Goal: Task Accomplishment & Management: Complete application form

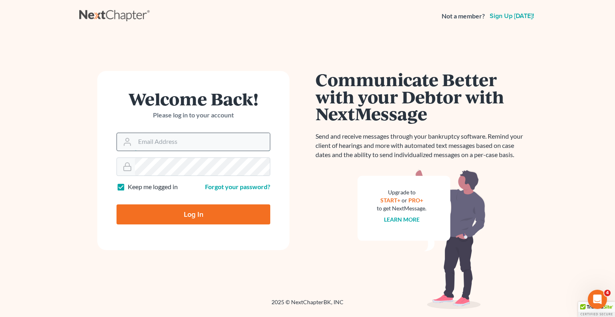
type input "[EMAIL_ADDRESS][DOMAIN_NAME]"
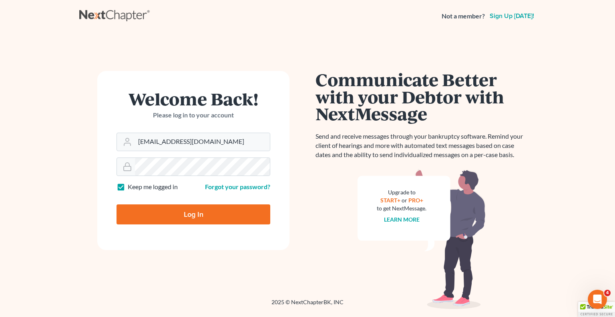
type input "Thinking..."
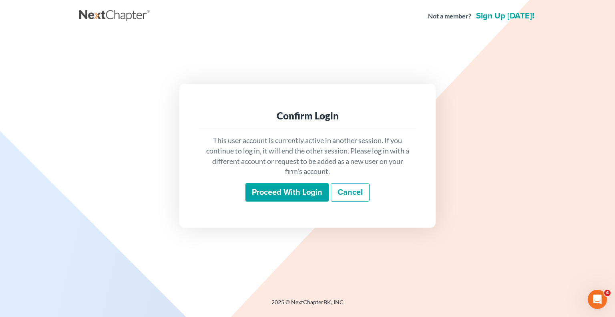
click at [304, 191] on input "Proceed with login" at bounding box center [286, 192] width 83 height 18
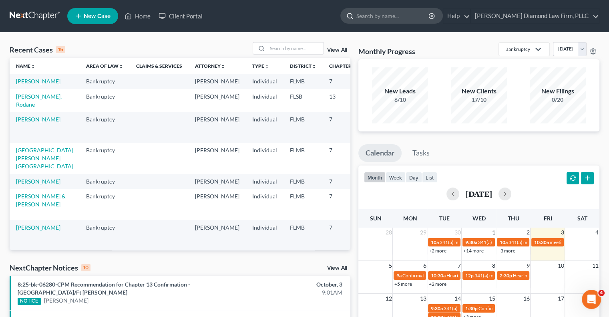
click at [398, 13] on input "search" at bounding box center [392, 15] width 73 height 15
type input "[PERSON_NAME]"
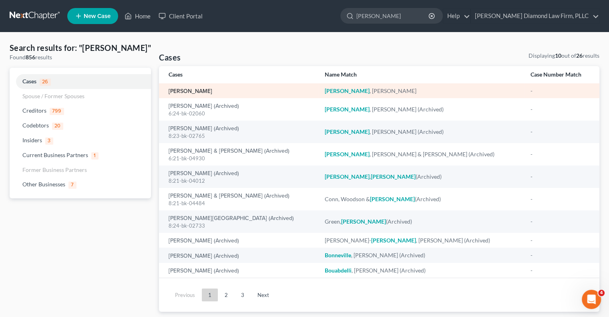
click at [197, 94] on td "[PERSON_NAME]" at bounding box center [238, 90] width 159 height 15
click at [194, 88] on link "[PERSON_NAME]" at bounding box center [190, 91] width 44 height 6
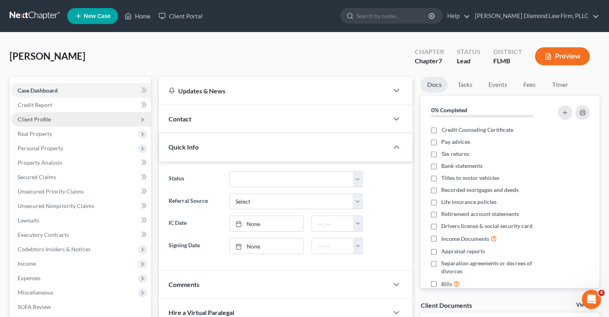
click at [34, 118] on span "Client Profile" at bounding box center [34, 119] width 33 height 7
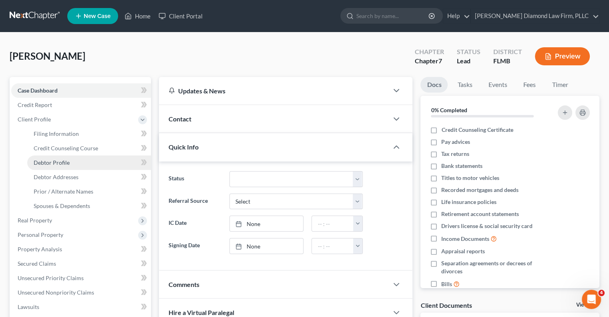
click at [52, 166] on link "Debtor Profile" at bounding box center [89, 162] width 124 height 14
select select "0"
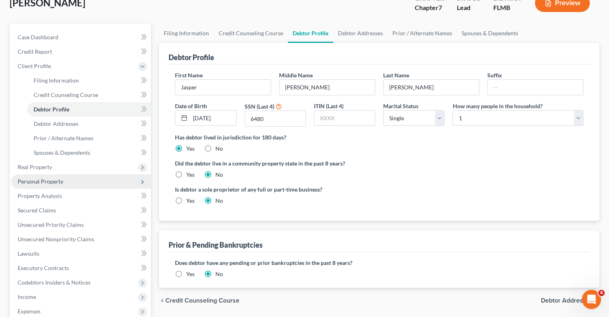
scroll to position [40, 0]
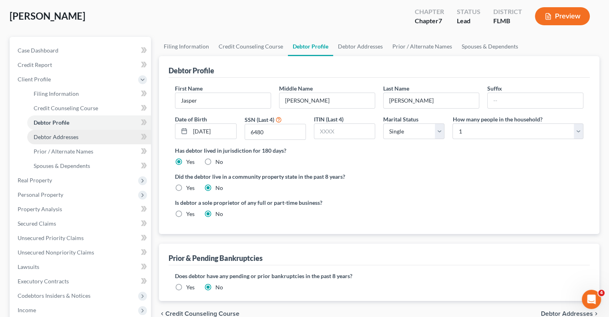
click at [56, 137] on span "Debtor Addresses" at bounding box center [56, 136] width 45 height 7
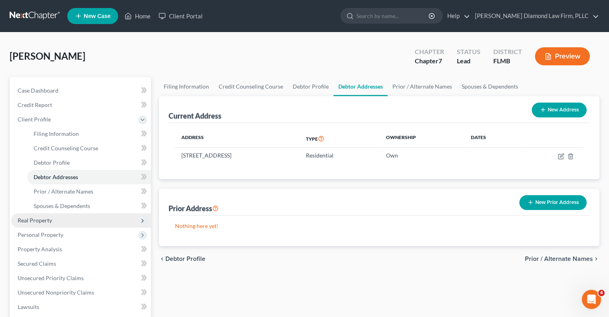
click at [35, 222] on span "Real Property" at bounding box center [35, 220] width 34 height 7
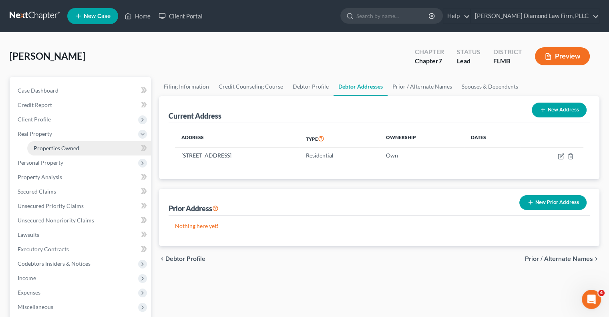
click at [40, 146] on span "Properties Owned" at bounding box center [57, 147] width 46 height 7
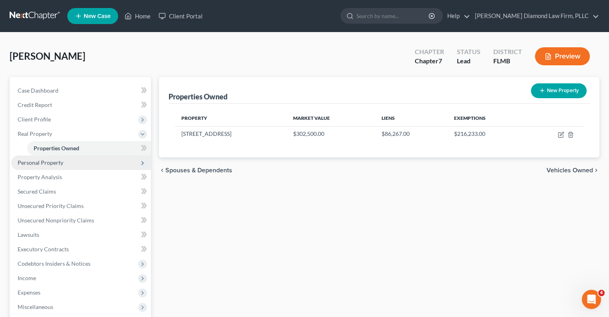
click at [36, 162] on span "Personal Property" at bounding box center [41, 162] width 46 height 7
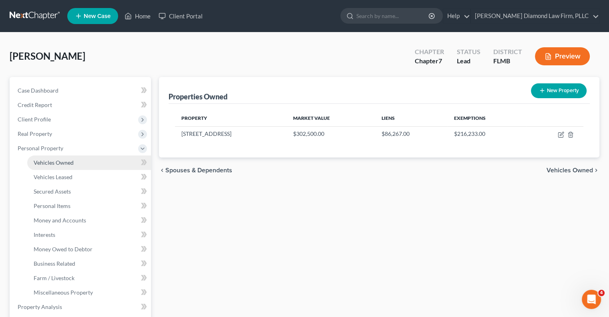
click at [53, 164] on span "Vehicles Owned" at bounding box center [54, 162] width 40 height 7
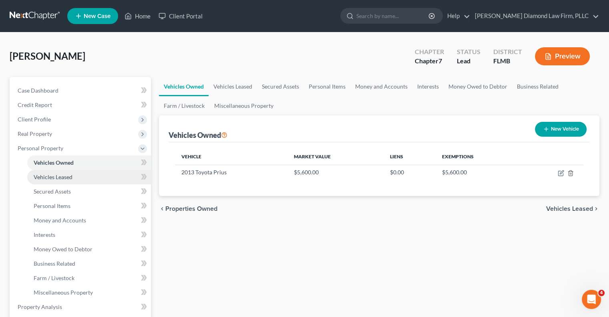
click at [50, 174] on span "Vehicles Leased" at bounding box center [53, 176] width 39 height 7
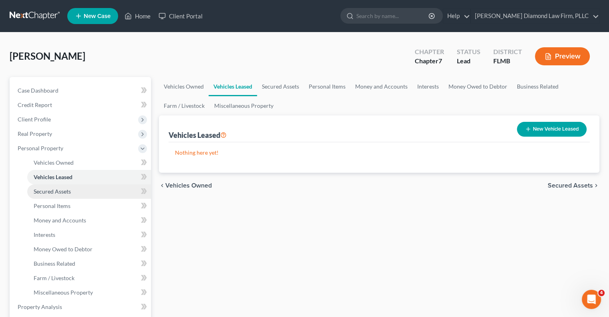
click at [54, 193] on span "Secured Assets" at bounding box center [52, 191] width 37 height 7
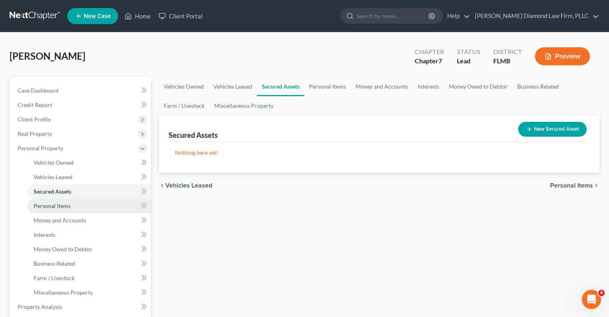
click at [59, 206] on span "Personal Items" at bounding box center [52, 205] width 37 height 7
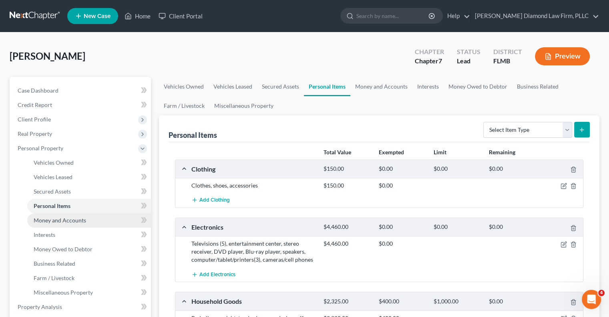
click at [66, 222] on span "Money and Accounts" at bounding box center [60, 220] width 52 height 7
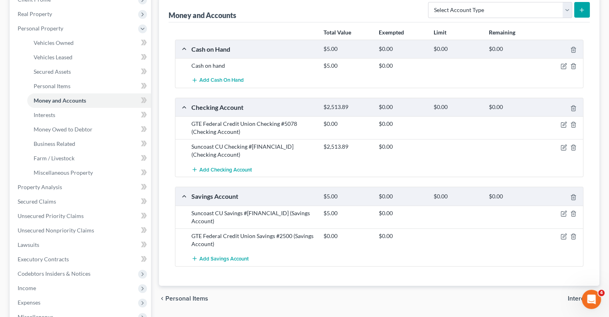
scroll to position [120, 0]
click at [43, 114] on span "Interests" at bounding box center [45, 114] width 22 height 7
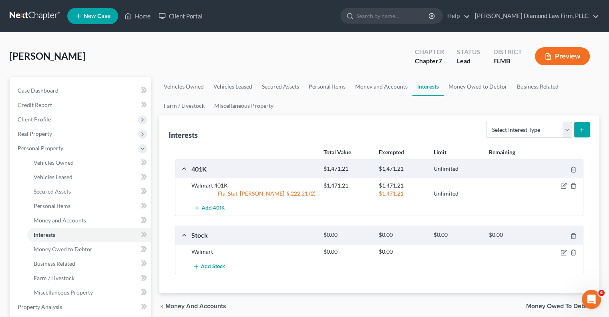
scroll to position [40, 0]
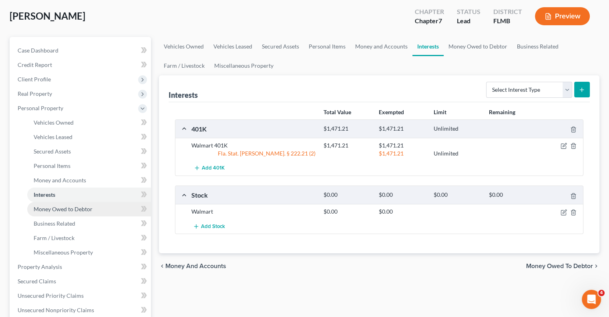
click at [64, 210] on span "Money Owed to Debtor" at bounding box center [63, 208] width 59 height 7
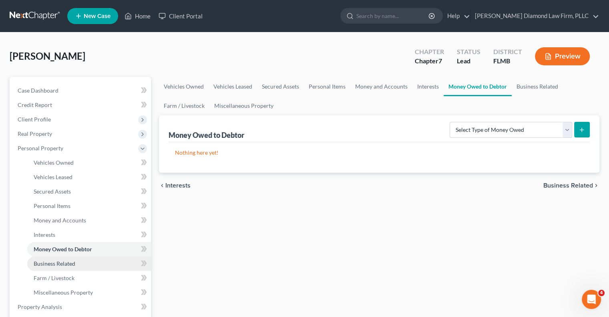
click at [52, 266] on span "Business Related" at bounding box center [55, 263] width 42 height 7
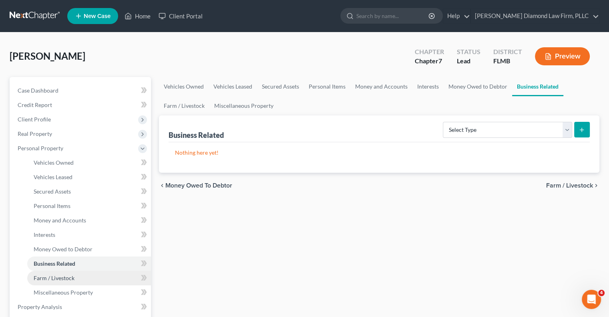
click at [58, 280] on span "Farm / Livestock" at bounding box center [54, 277] width 41 height 7
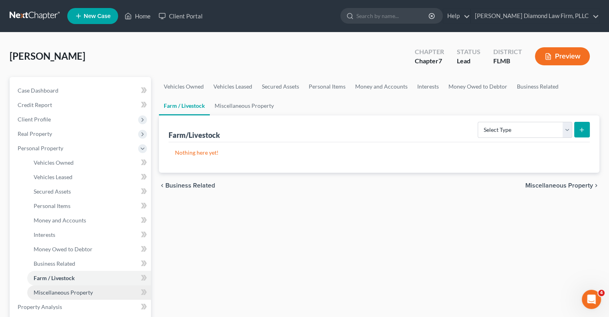
click at [64, 293] on span "Miscellaneous Property" at bounding box center [63, 292] width 59 height 7
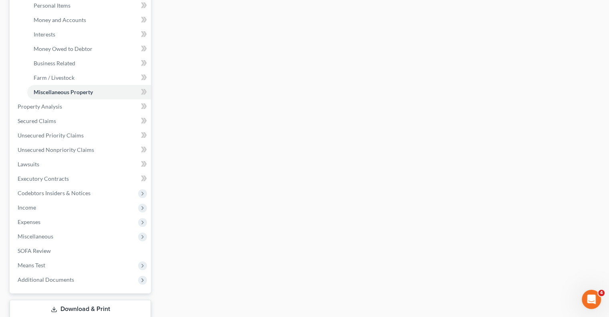
scroll to position [240, 0]
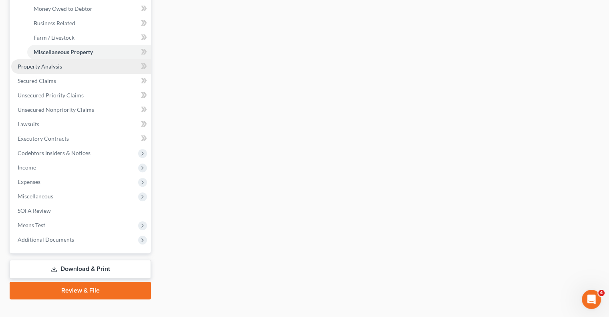
click at [33, 66] on span "Property Analysis" at bounding box center [40, 66] width 44 height 7
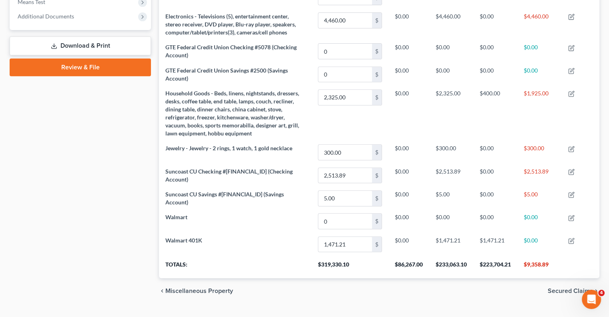
scroll to position [320, 0]
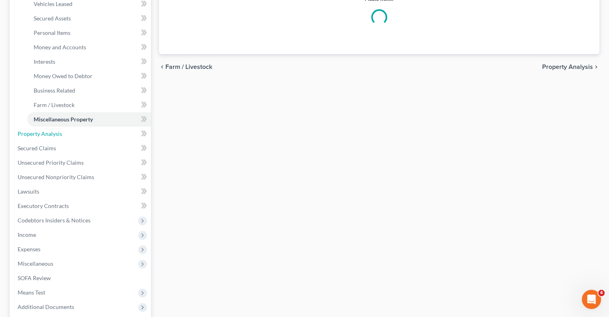
scroll to position [252, 0]
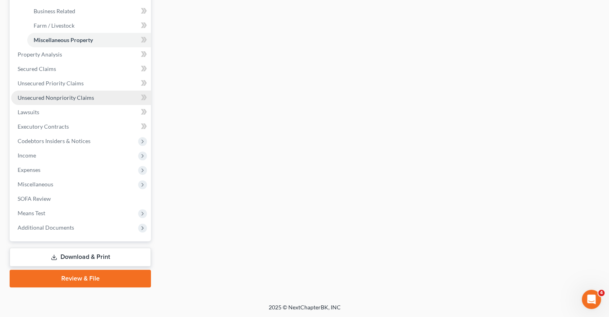
click at [65, 98] on span "Unsecured Nonpriority Claims" at bounding box center [56, 97] width 76 height 7
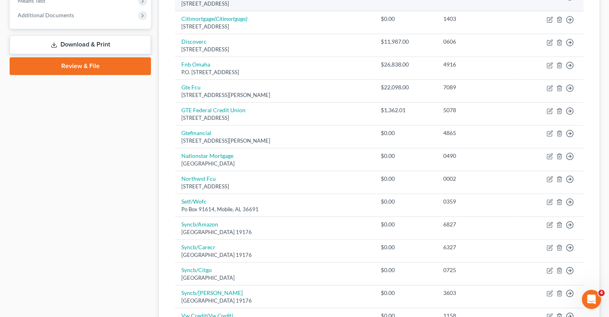
scroll to position [418, 0]
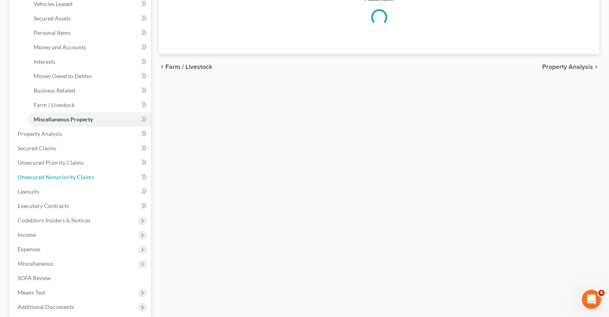
scroll to position [252, 0]
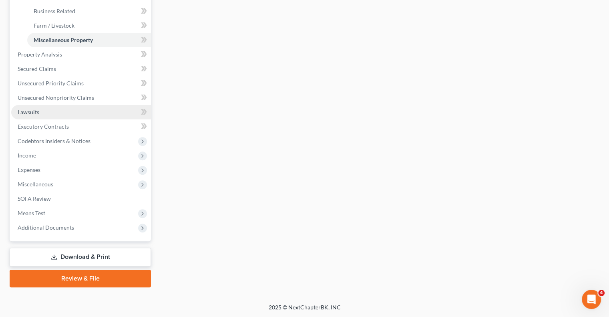
click at [41, 113] on link "Lawsuits" at bounding box center [81, 112] width 140 height 14
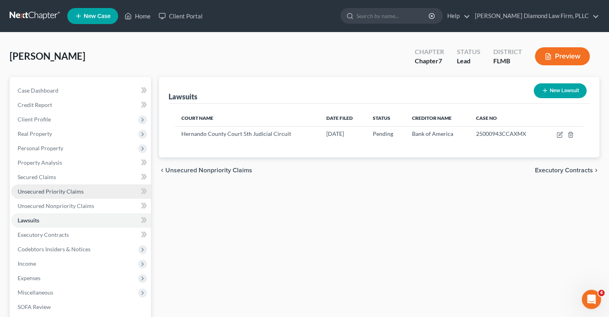
click at [70, 195] on link "Unsecured Priority Claims" at bounding box center [81, 191] width 140 height 14
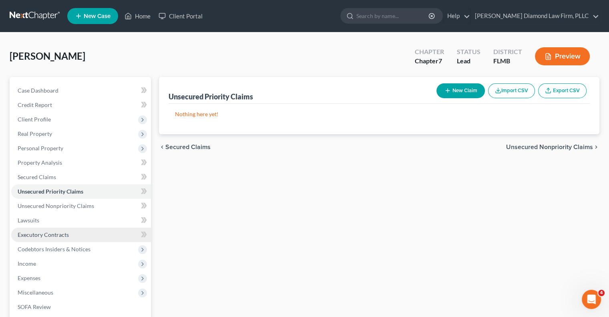
click at [54, 233] on span "Executory Contracts" at bounding box center [43, 234] width 51 height 7
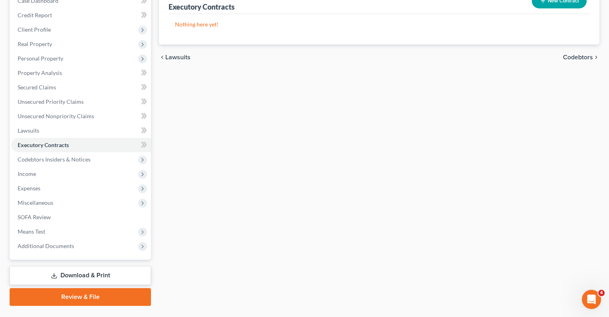
scroll to position [108, 0]
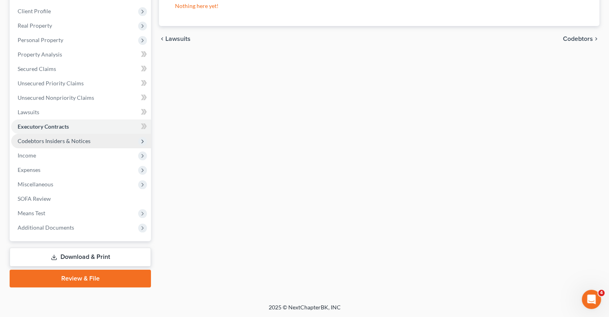
click at [25, 141] on span "Codebtors Insiders & Notices" at bounding box center [54, 140] width 73 height 7
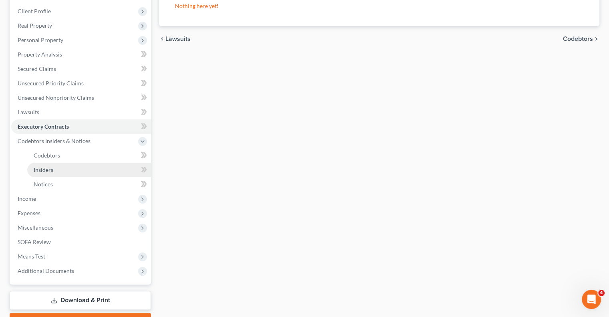
click at [38, 168] on span "Insiders" at bounding box center [44, 169] width 20 height 7
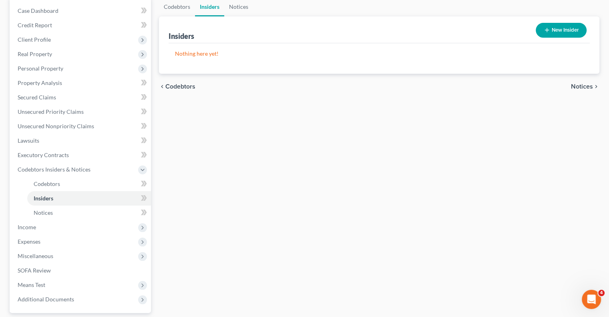
scroll to position [80, 0]
click at [22, 227] on span "Income" at bounding box center [27, 226] width 18 height 7
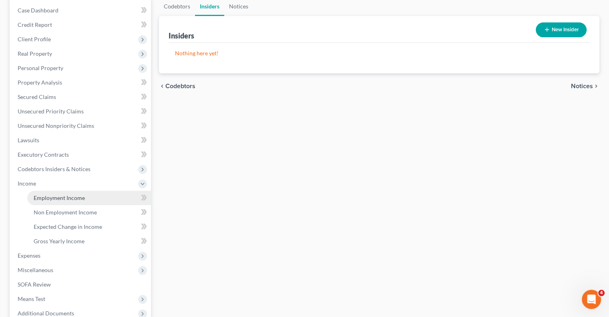
click at [49, 195] on span "Employment Income" at bounding box center [59, 197] width 51 height 7
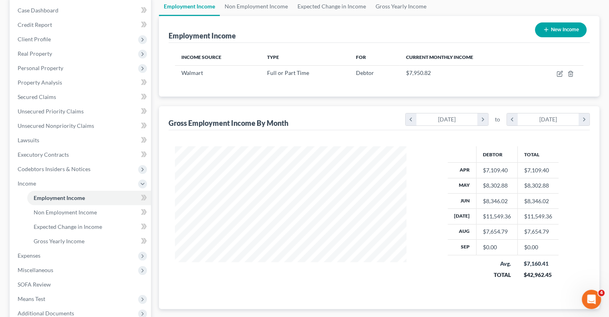
scroll to position [120, 0]
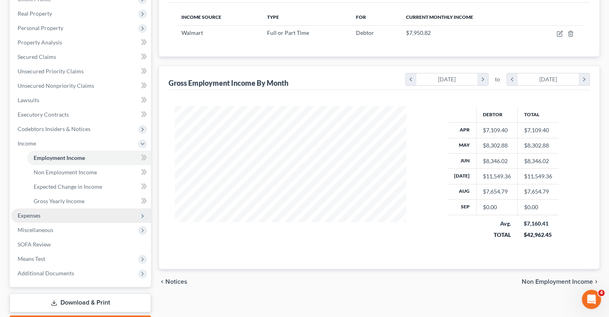
click at [25, 215] on span "Expenses" at bounding box center [29, 215] width 23 height 7
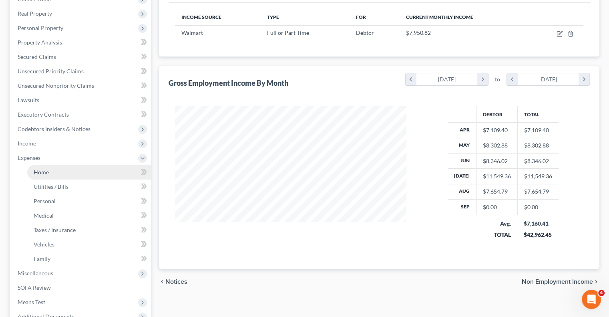
click at [40, 172] on span "Home" at bounding box center [41, 171] width 15 height 7
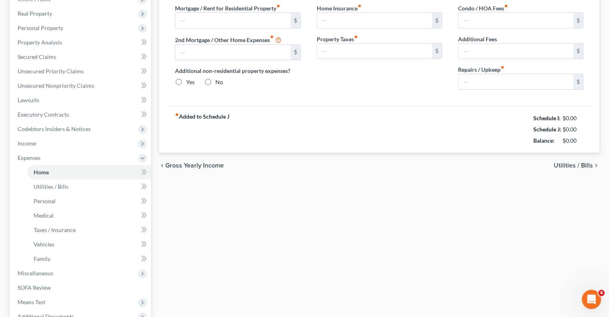
type input "1,886.49"
type input "0.00"
radio input "true"
type input "0.00"
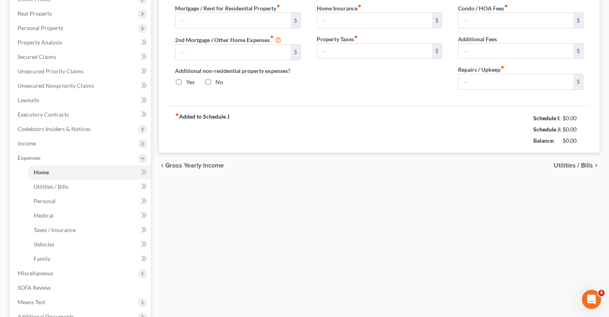
type input "0.00"
type input "150.00"
